Goal: Find specific page/section: Find specific page/section

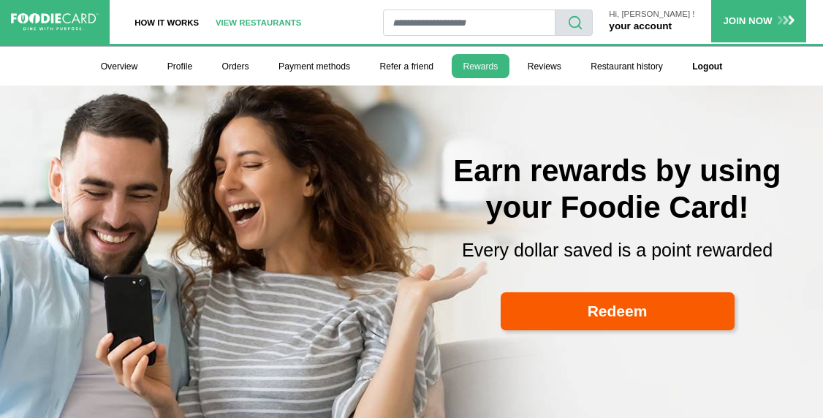
click at [241, 16] on link "View restaurants" at bounding box center [259, 22] width 102 height 44
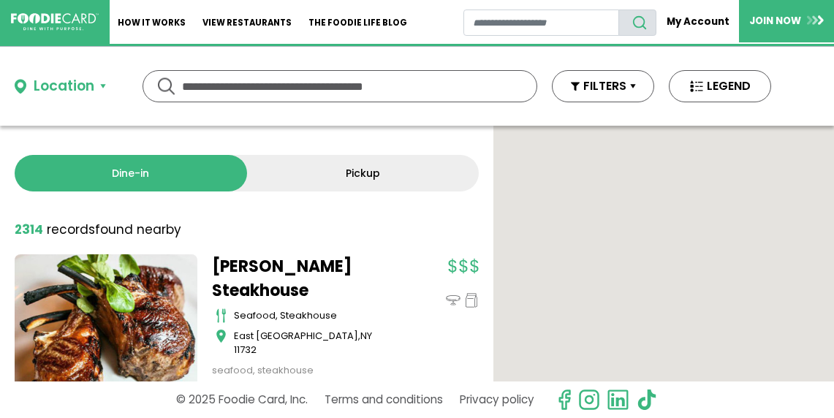
click at [237, 88] on input "text" at bounding box center [340, 86] width 316 height 31
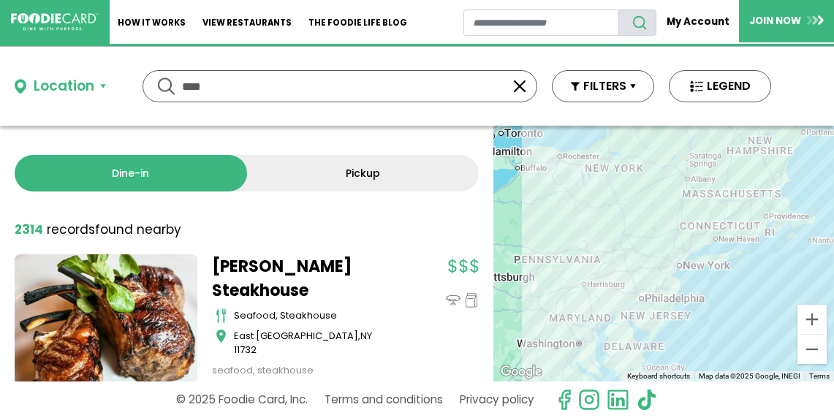
type input "****"
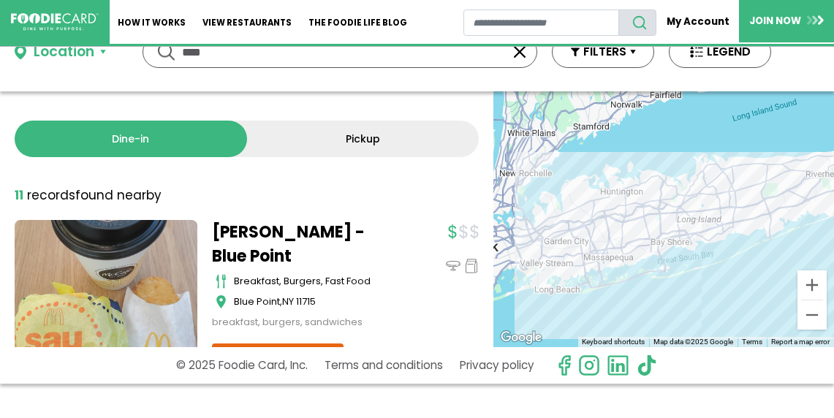
scroll to position [31, 0]
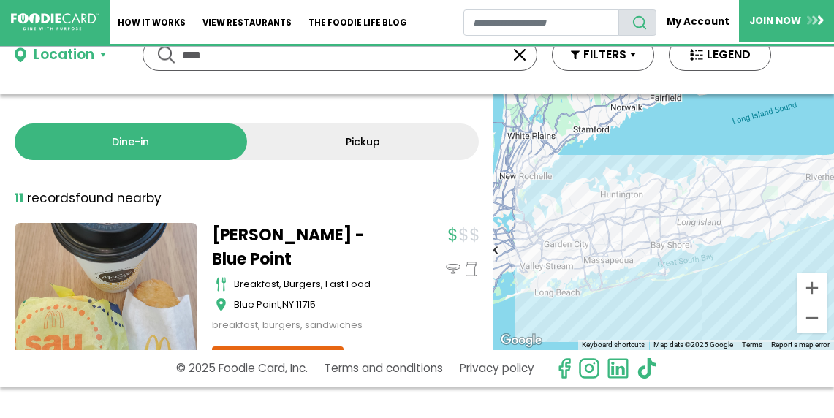
click at [344, 145] on link "Pickup" at bounding box center [363, 142] width 233 height 37
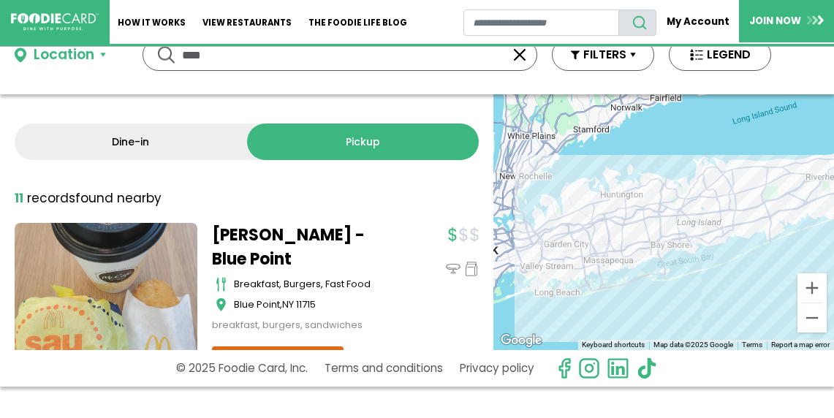
click at [155, 142] on link "Dine-in" at bounding box center [131, 142] width 233 height 37
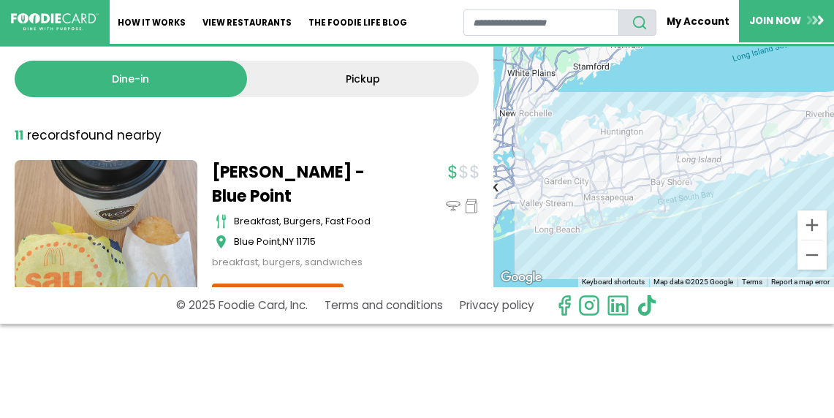
scroll to position [97, 0]
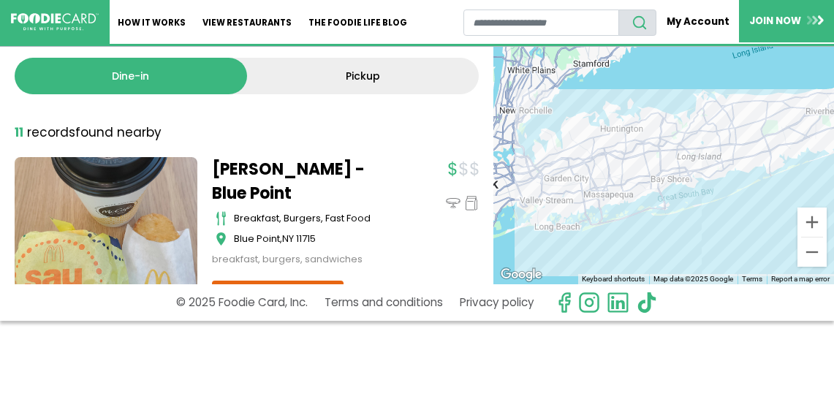
click at [22, 129] on strong "11" at bounding box center [19, 133] width 9 height 18
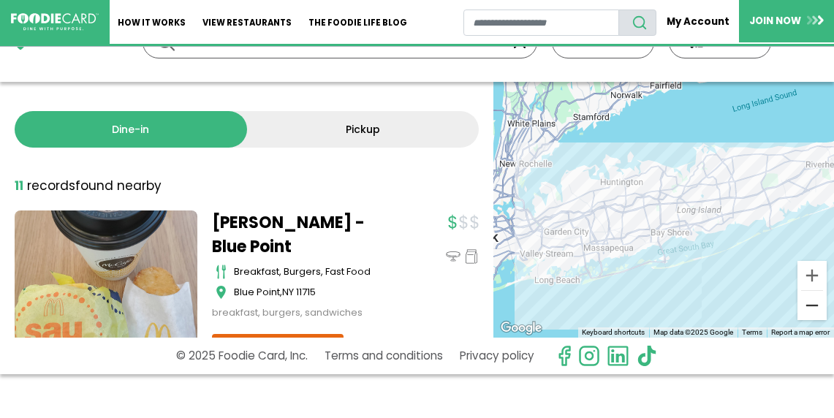
scroll to position [48, 0]
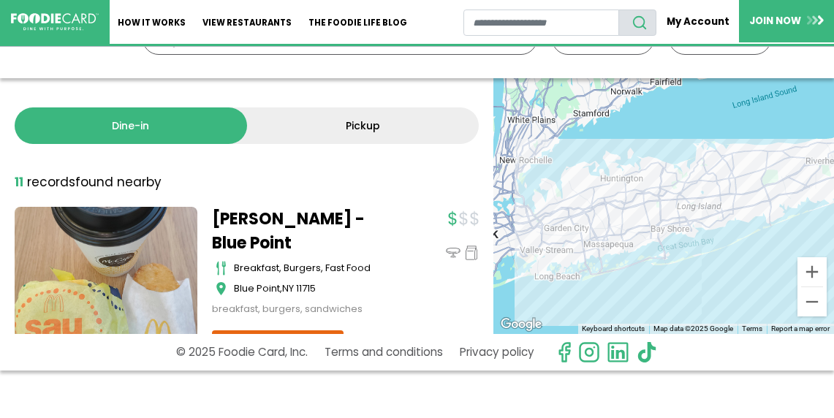
click at [650, 174] on div "To navigate, press the arrow keys." at bounding box center [664, 206] width 341 height 256
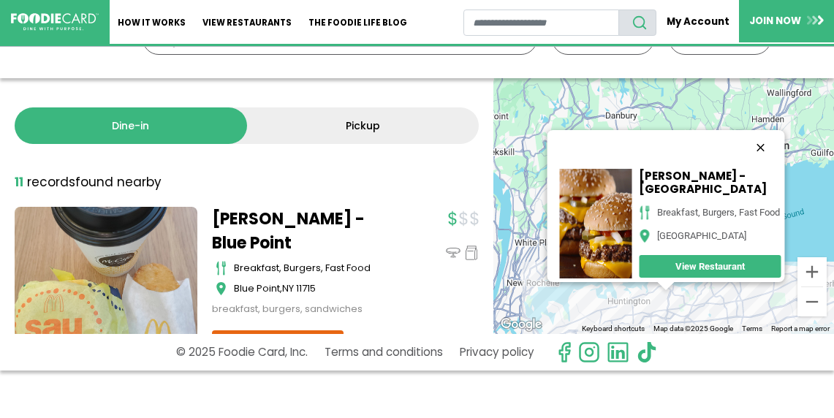
click at [768, 131] on button "Close" at bounding box center [761, 147] width 35 height 35
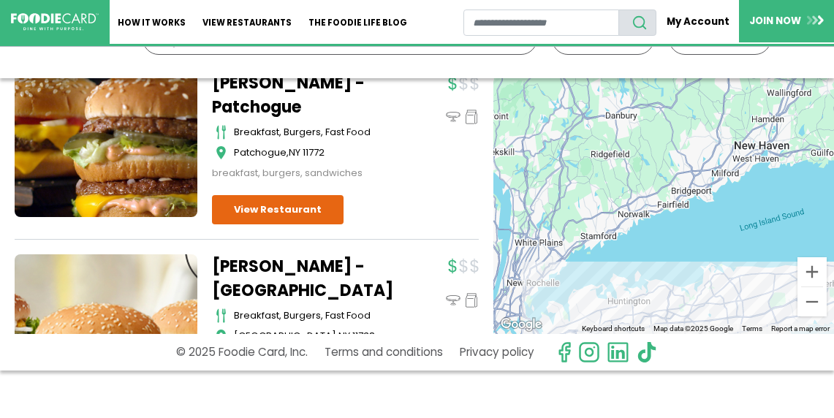
scroll to position [337, 0]
